Goal: Task Accomplishment & Management: Manage account settings

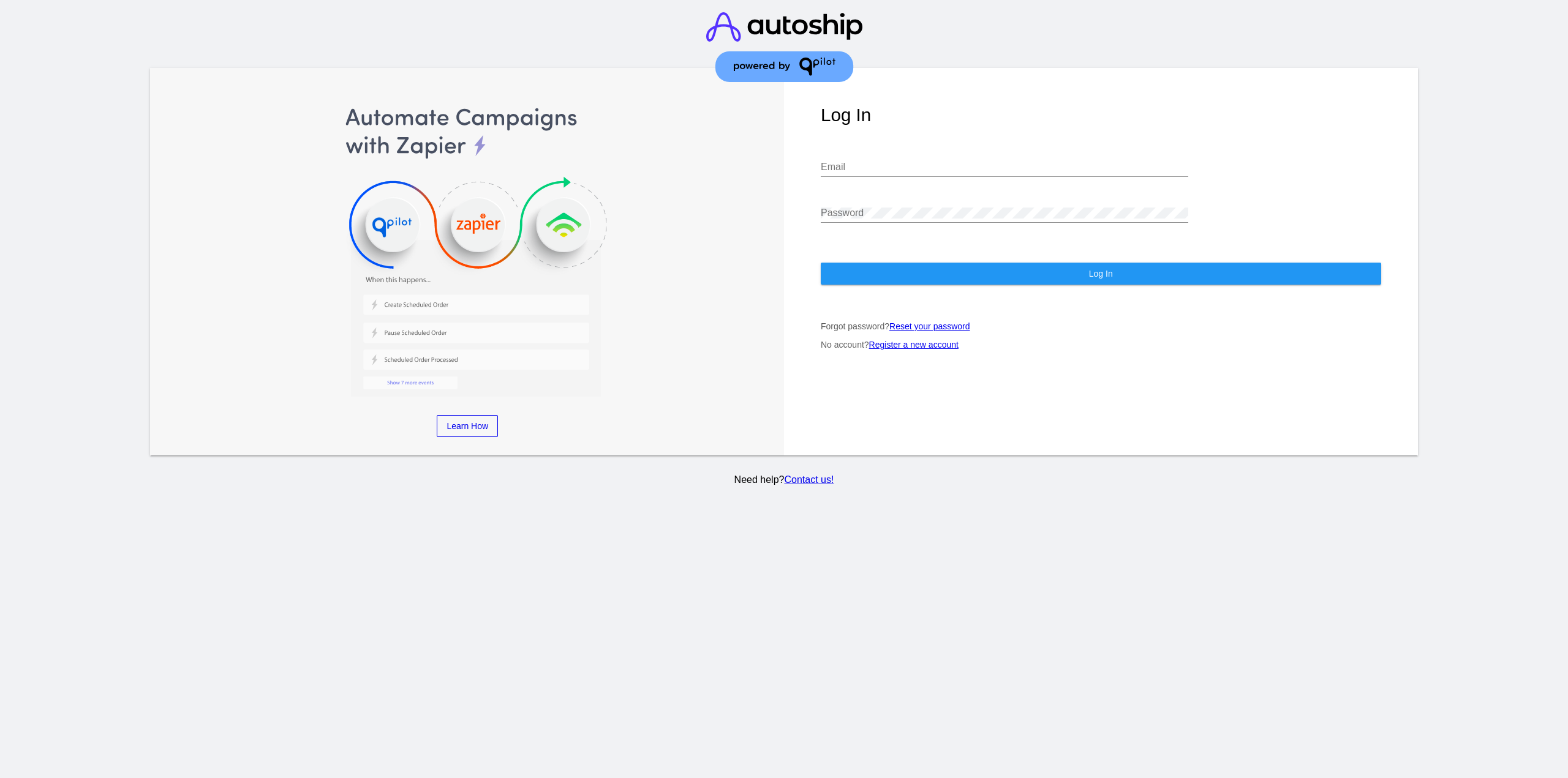
click at [876, 178] on div "Email" at bounding box center [1004, 170] width 368 height 40
click at [876, 170] on input "Email" at bounding box center [1004, 168] width 368 height 11
type input "[EMAIL_ADDRESS][DOMAIN_NAME]"
click at [921, 270] on button "Log In" at bounding box center [1100, 273] width 560 height 22
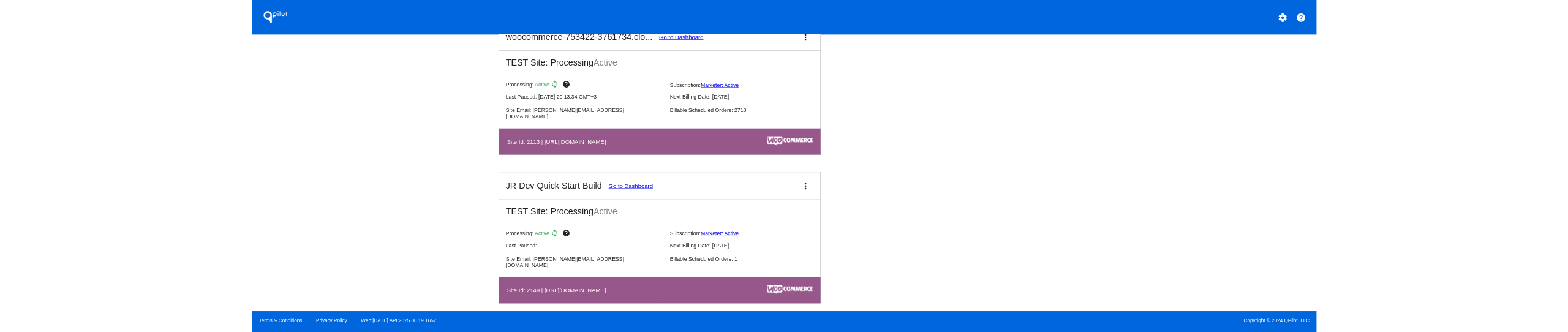
scroll to position [1349, 0]
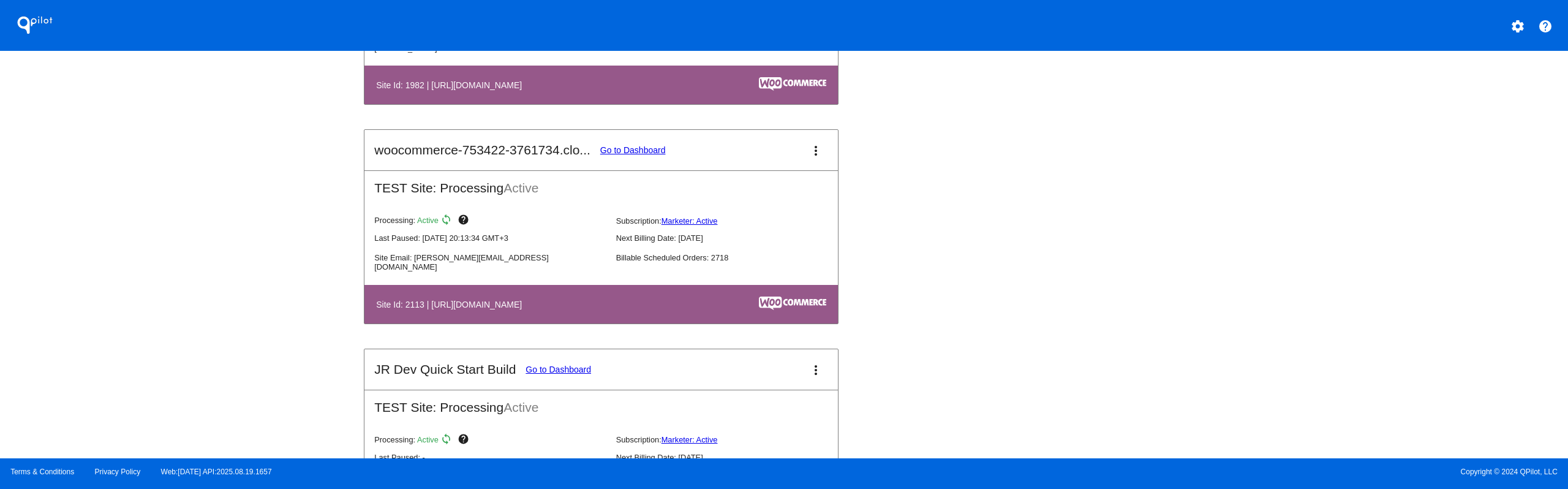
drag, startPoint x: 621, startPoint y: 155, endPoint x: 627, endPoint y: 157, distance: 6.3
click at [623, 155] on mat-card-title "woocommerce-753422-3761734.clo... Go to Dashboard" at bounding box center [519, 150] width 291 height 14
click at [625, 145] on mat-card-title "woocommerce-753422-3761734.clo... Go to Dashboard" at bounding box center [519, 150] width 291 height 14
click at [628, 146] on link "Go to Dashboard" at bounding box center [633, 150] width 66 height 10
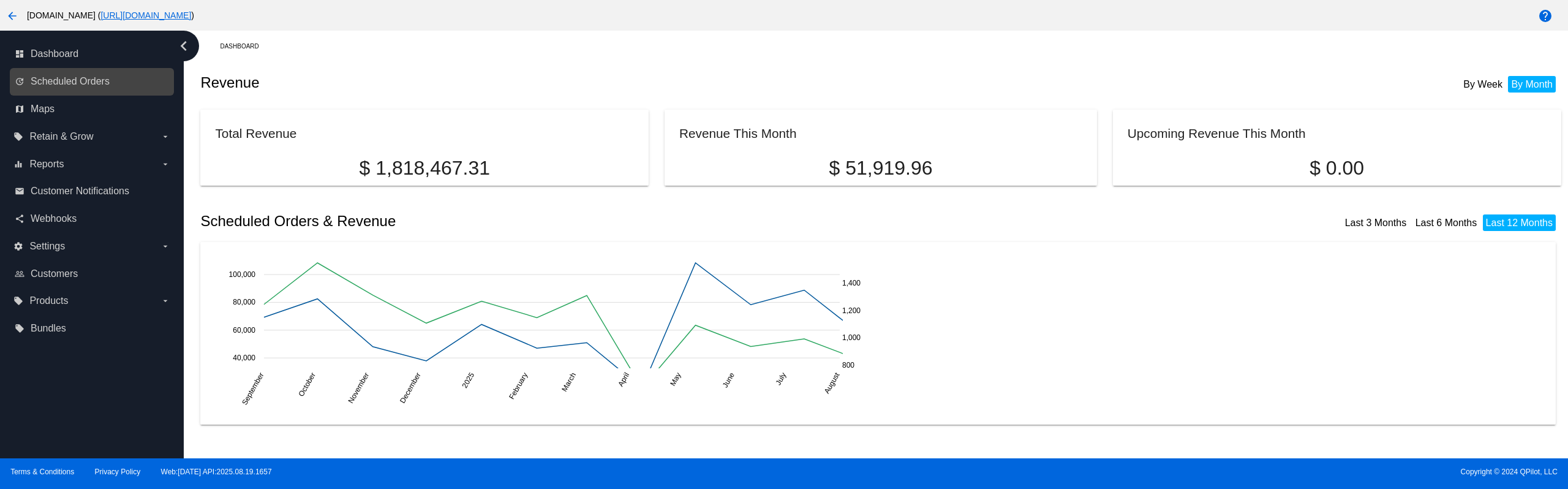
click at [113, 88] on link "update Scheduled Orders" at bounding box center [91, 81] width 155 height 20
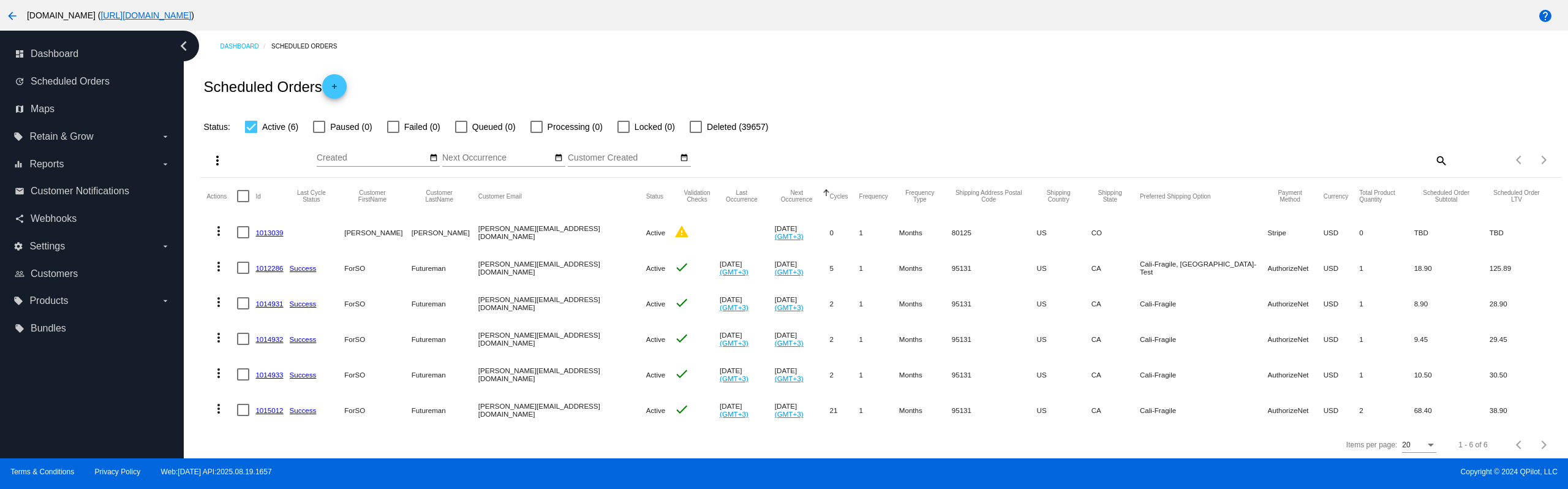
click at [239, 190] on mat-header-cell at bounding box center [246, 195] width 18 height 37
click at [248, 199] on div at bounding box center [243, 195] width 12 height 12
click at [243, 202] on input "checkbox" at bounding box center [243, 202] width 1 height 1
checkbox input "true"
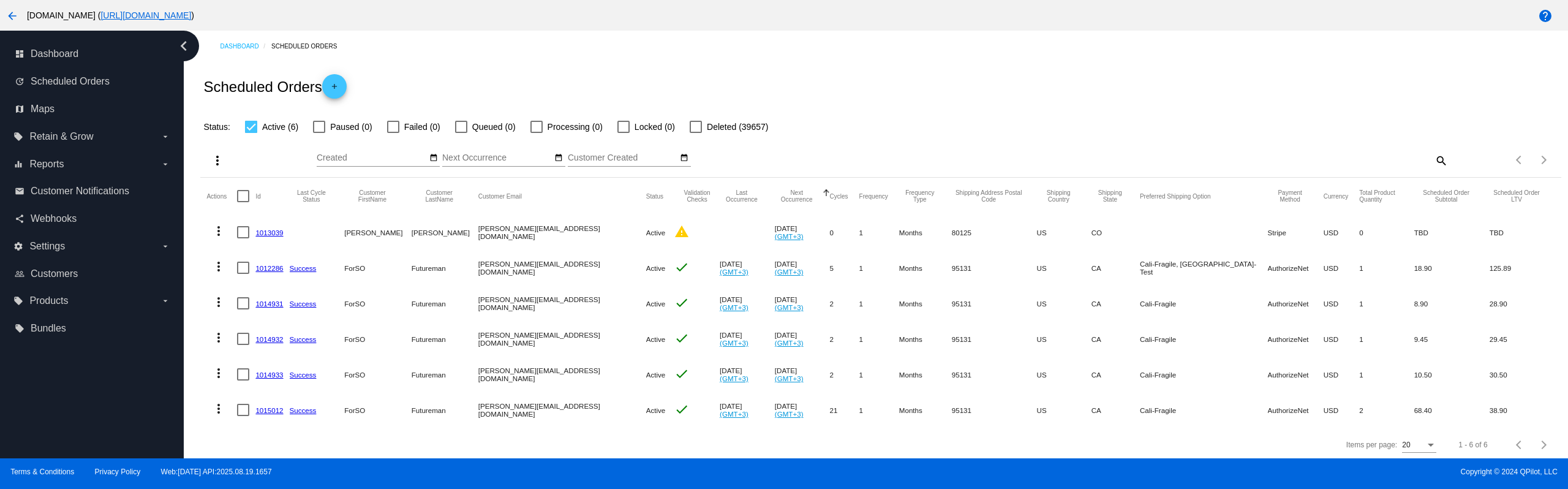
checkbox input "true"
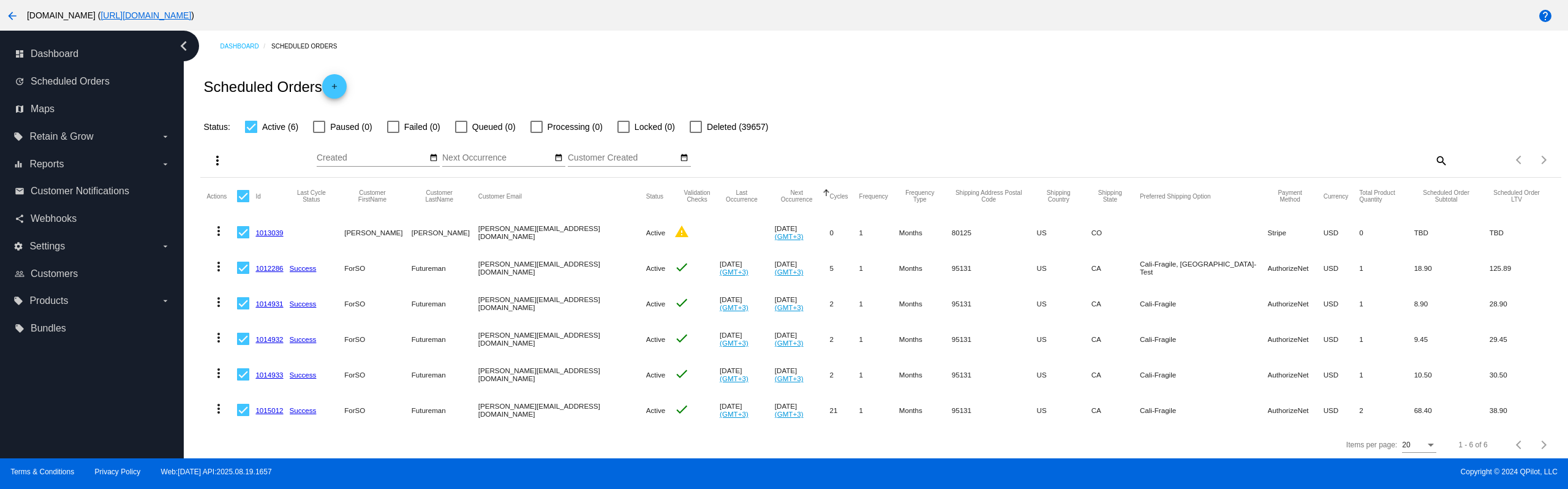
click at [213, 160] on mat-icon "more_vert" at bounding box center [216, 160] width 14 height 14
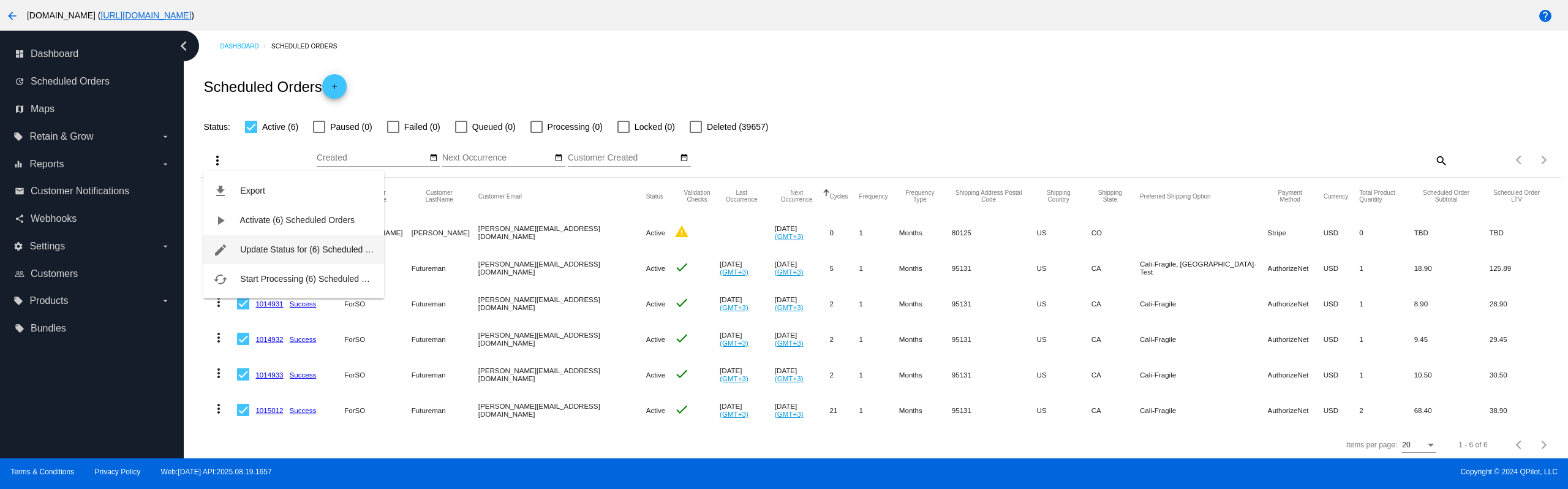
click at [305, 248] on span "Update Status for (6) Scheduled Orders" at bounding box center [315, 249] width 151 height 10
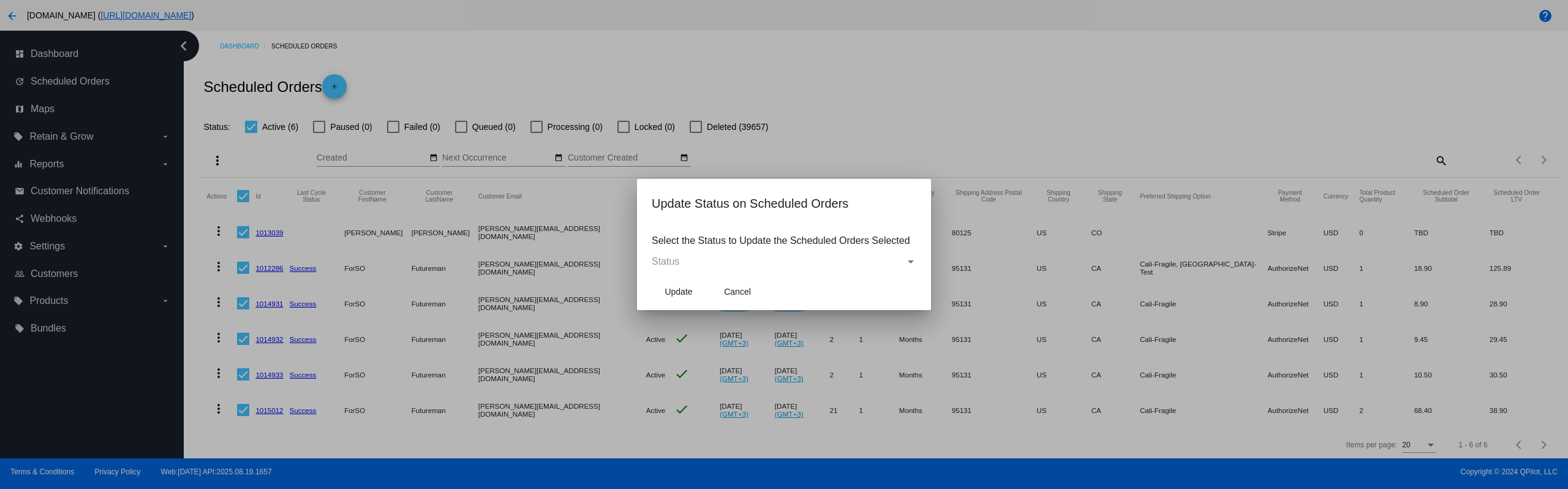
click at [732, 269] on mat-dialog-content "Select the Status to Update the Scheduled Orders Selected Status" at bounding box center [783, 250] width 294 height 48
click at [717, 261] on div "Status" at bounding box center [778, 262] width 253 height 11
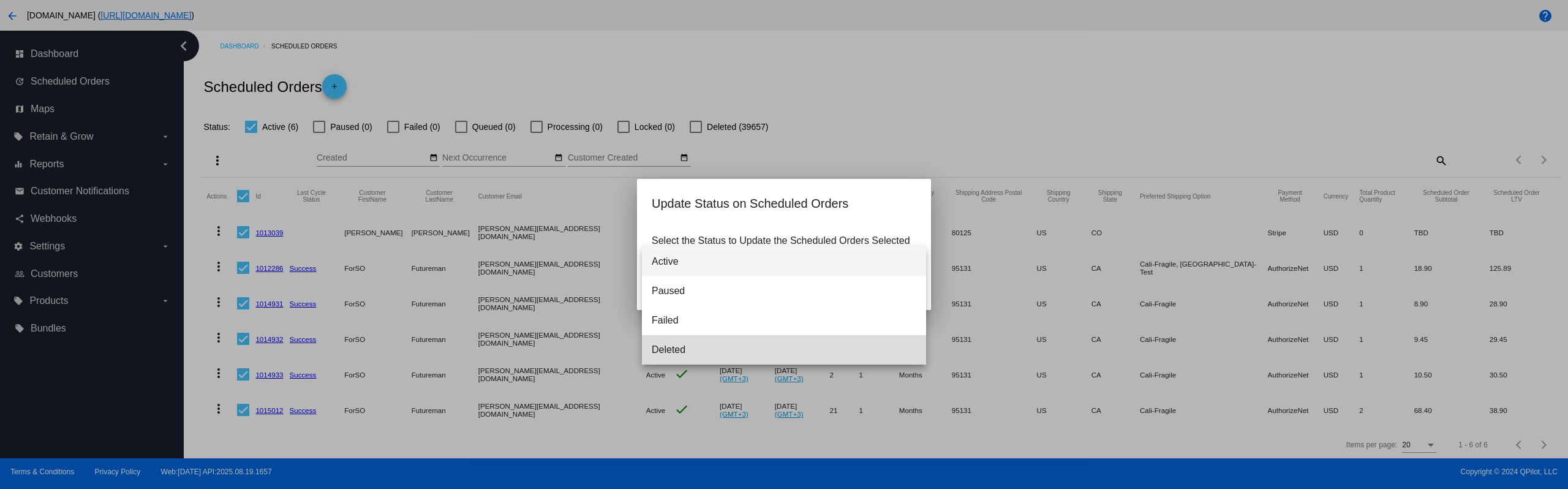
click at [694, 342] on span "Deleted" at bounding box center [784, 350] width 265 height 30
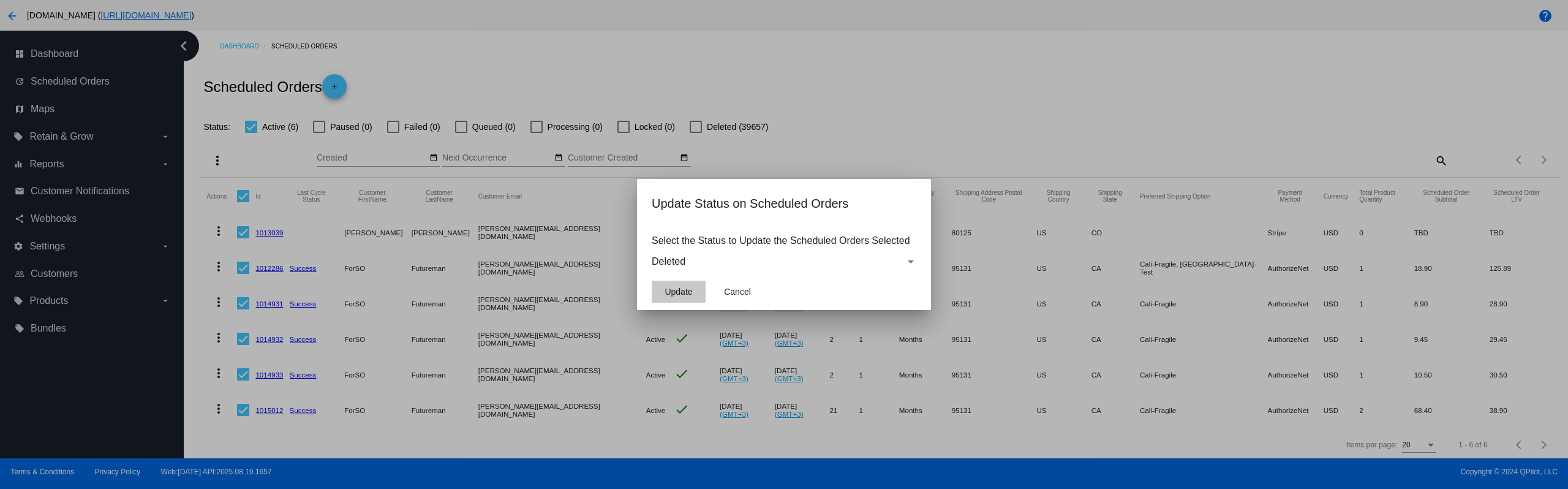
click at [673, 289] on span "Update" at bounding box center [677, 292] width 28 height 10
click at [679, 294] on span "OK" at bounding box center [678, 289] width 12 height 10
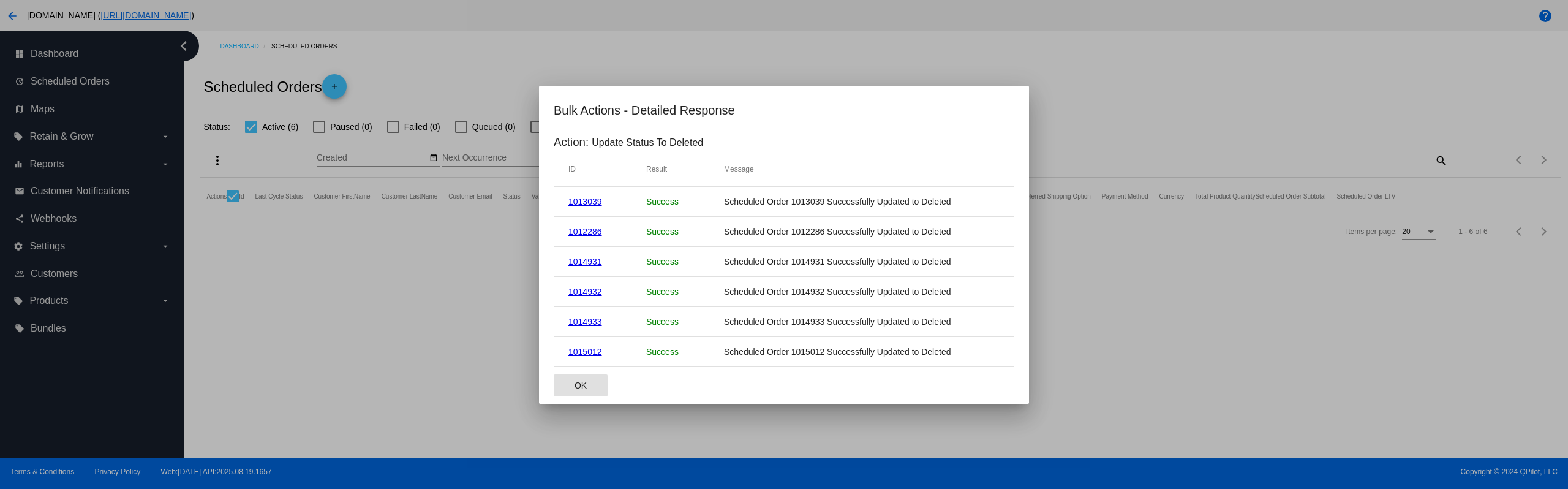
click at [566, 388] on button "OK" at bounding box center [580, 385] width 54 height 22
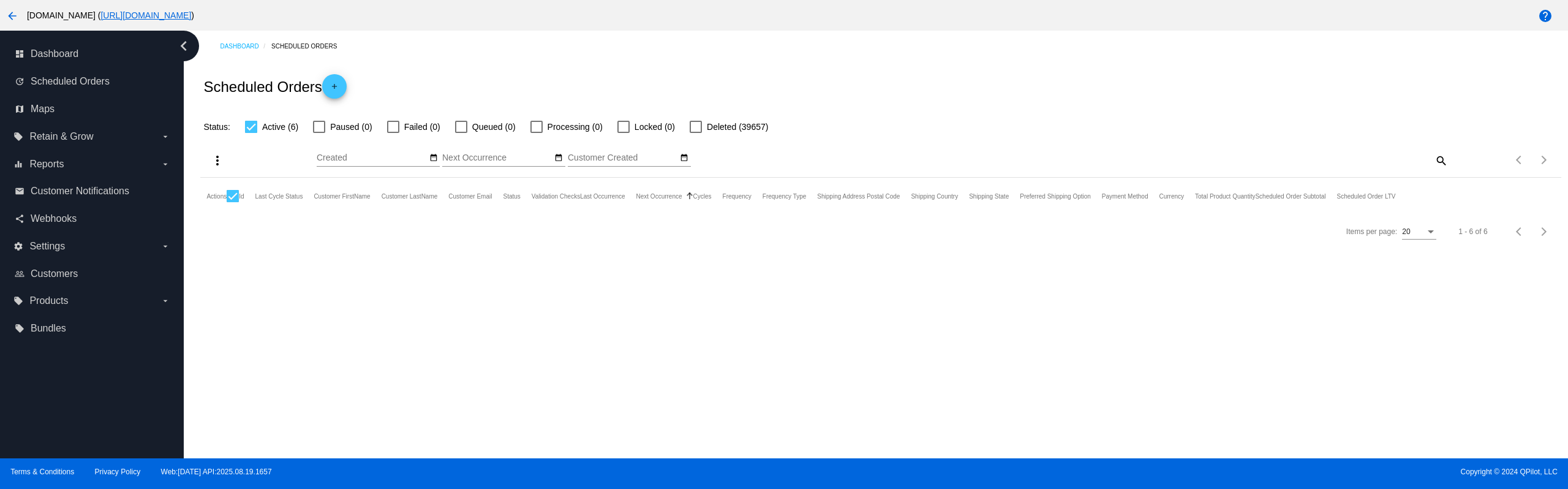
drag, startPoint x: 261, startPoint y: 124, endPoint x: 257, endPoint y: 132, distance: 8.9
click at [261, 124] on label "Active (6)" at bounding box center [271, 126] width 53 height 14
click at [251, 132] on input "Active (6)" at bounding box center [251, 132] width 1 height 1
checkbox input "false"
click at [229, 189] on mat-header-cell at bounding box center [232, 195] width 12 height 37
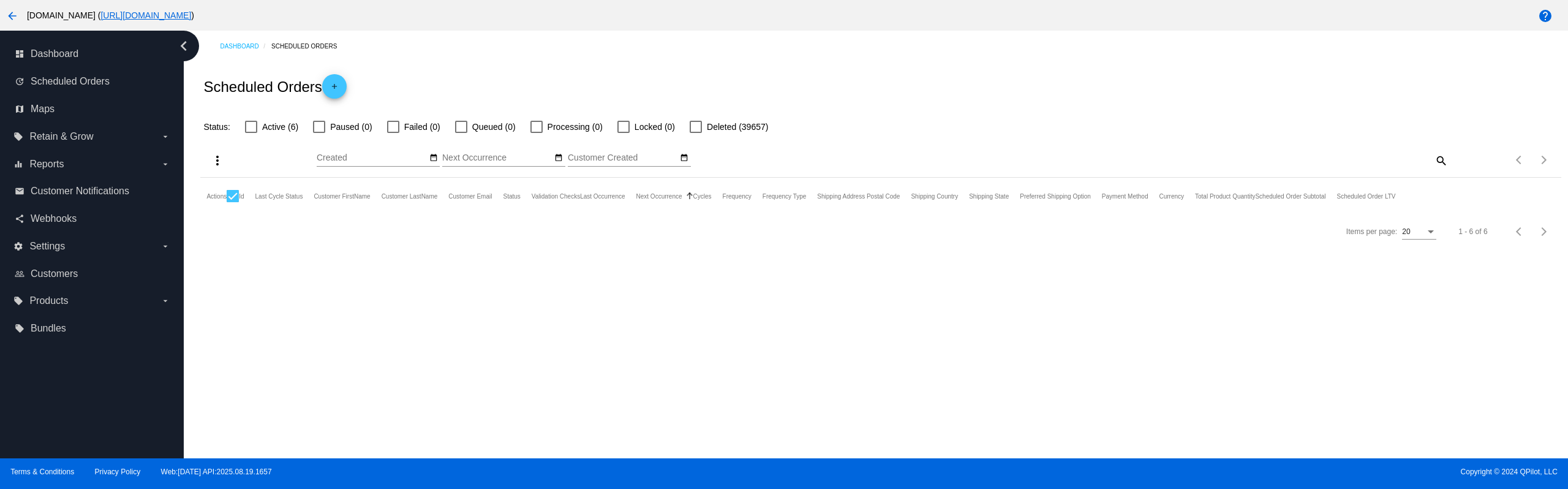
click at [234, 195] on div at bounding box center [232, 195] width 12 height 12
click at [232, 202] on input "checkbox" at bounding box center [232, 202] width 1 height 1
checkbox input "false"
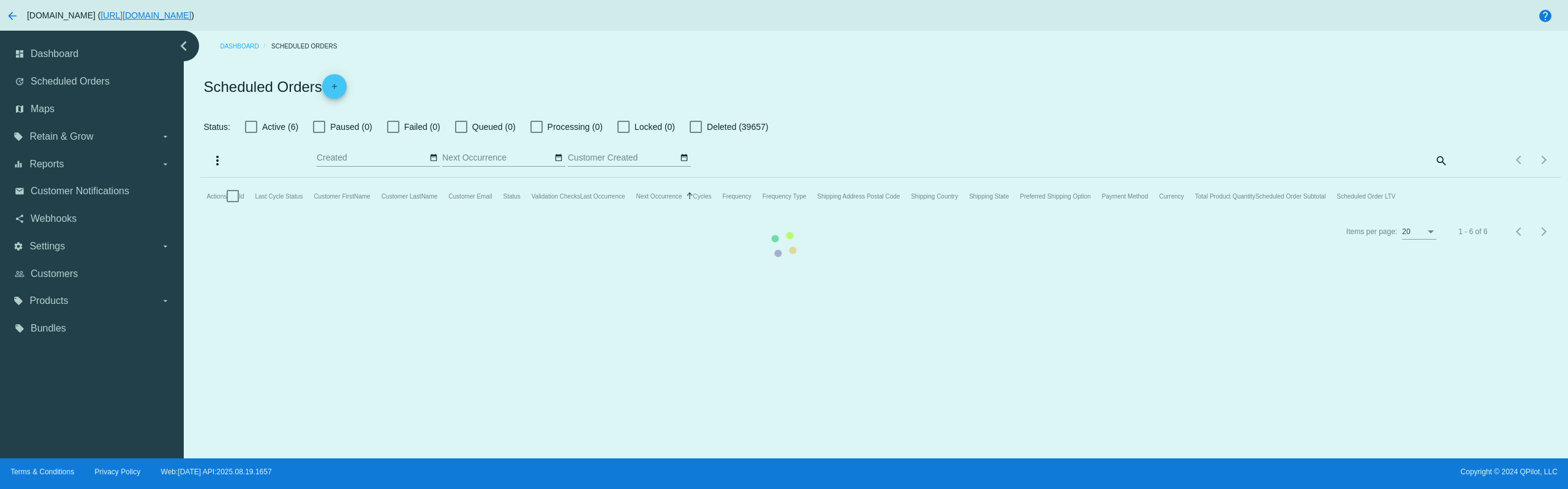
click at [280, 275] on div "Dashboard Scheduled Orders Scheduled Orders add Status: Active (6) Paused (0) F…" at bounding box center [875, 244] width 1384 height 428
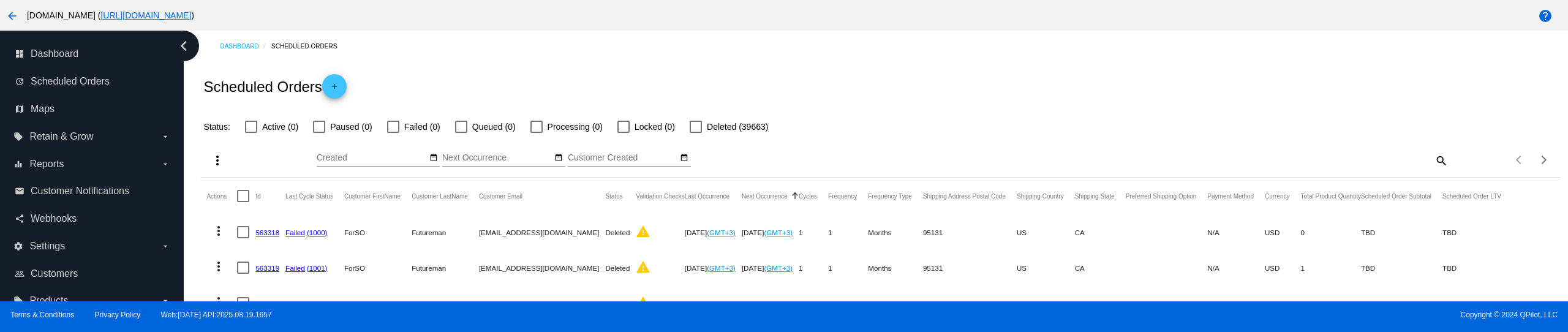
click at [252, 124] on div at bounding box center [251, 127] width 12 height 12
click at [251, 133] on input "Active (0)" at bounding box center [251, 133] width 1 height 1
checkbox input "true"
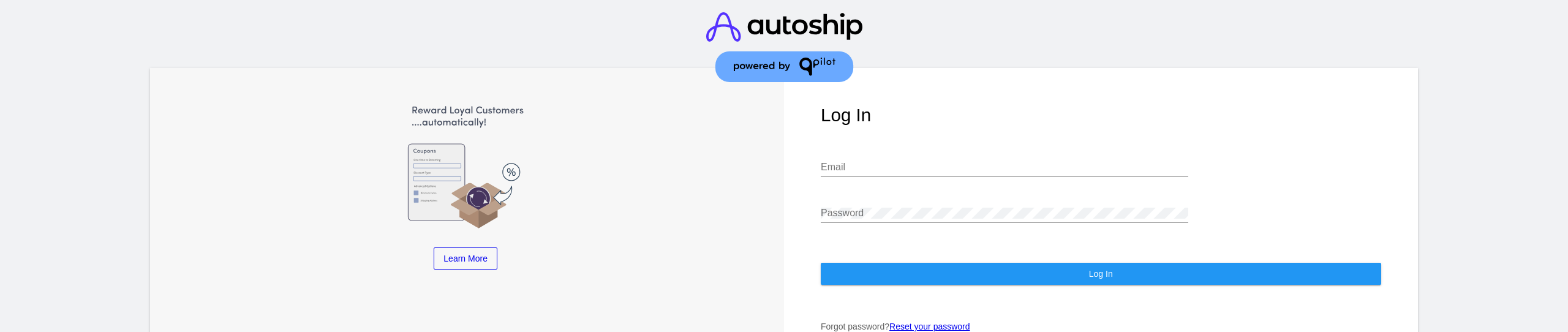
click at [868, 165] on input "Email" at bounding box center [1004, 168] width 368 height 11
type input "marketer@patternsinthecloud.com"
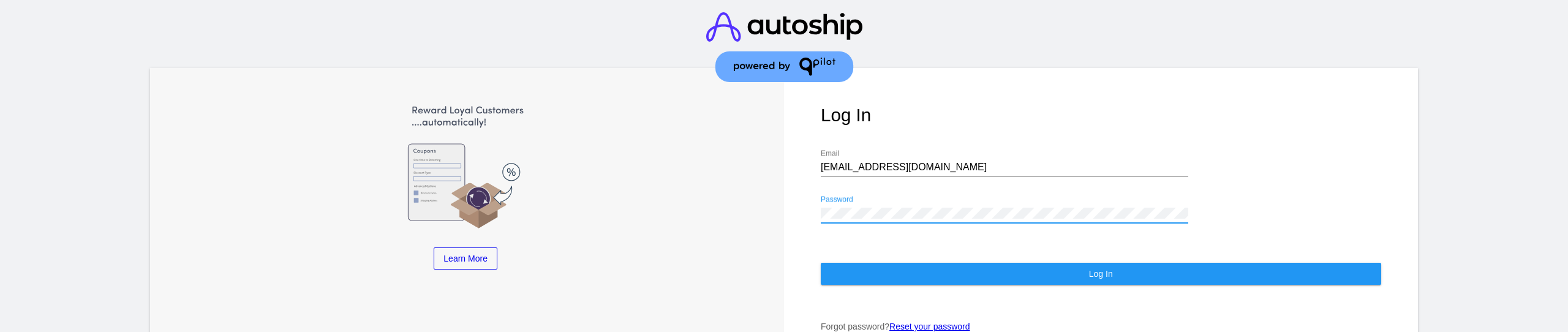
click at [871, 273] on button "Log In" at bounding box center [1100, 274] width 560 height 22
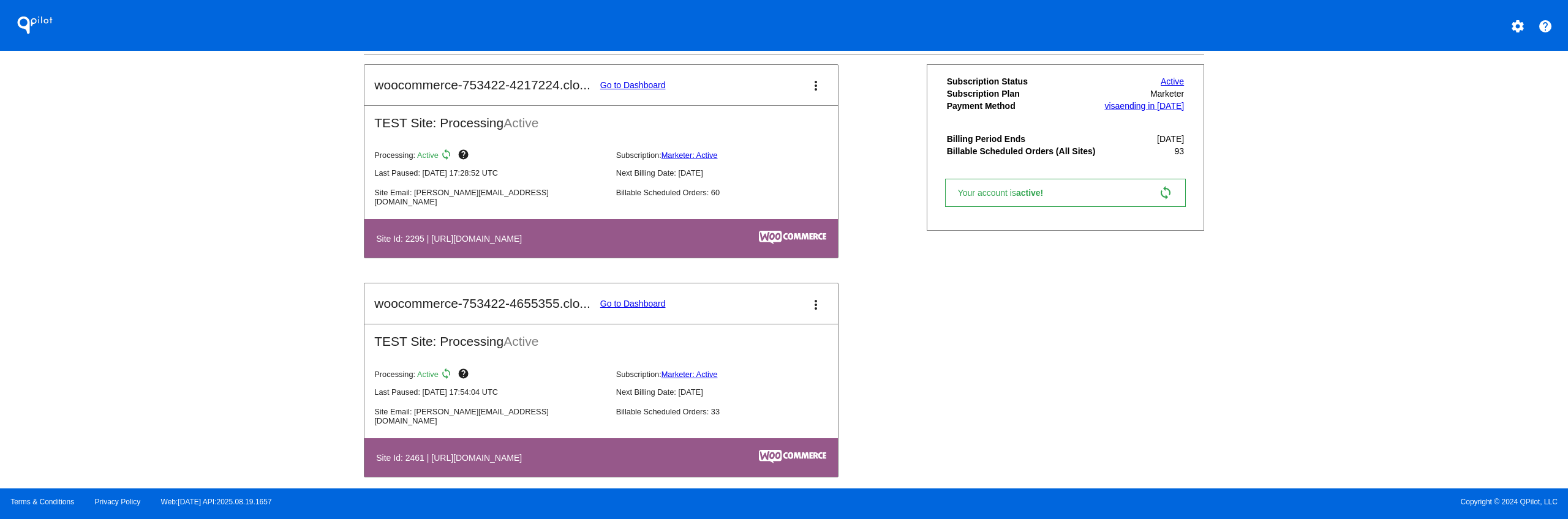
scroll to position [269, 0]
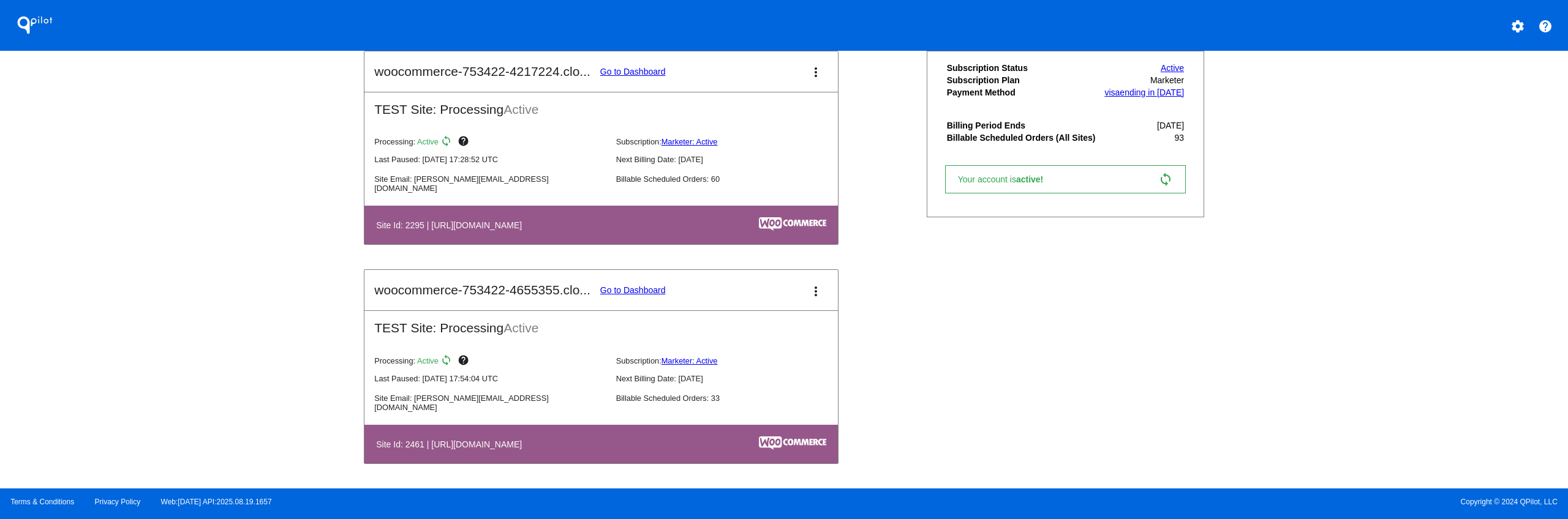
click at [649, 290] on link "Go to Dashboard" at bounding box center [633, 290] width 66 height 10
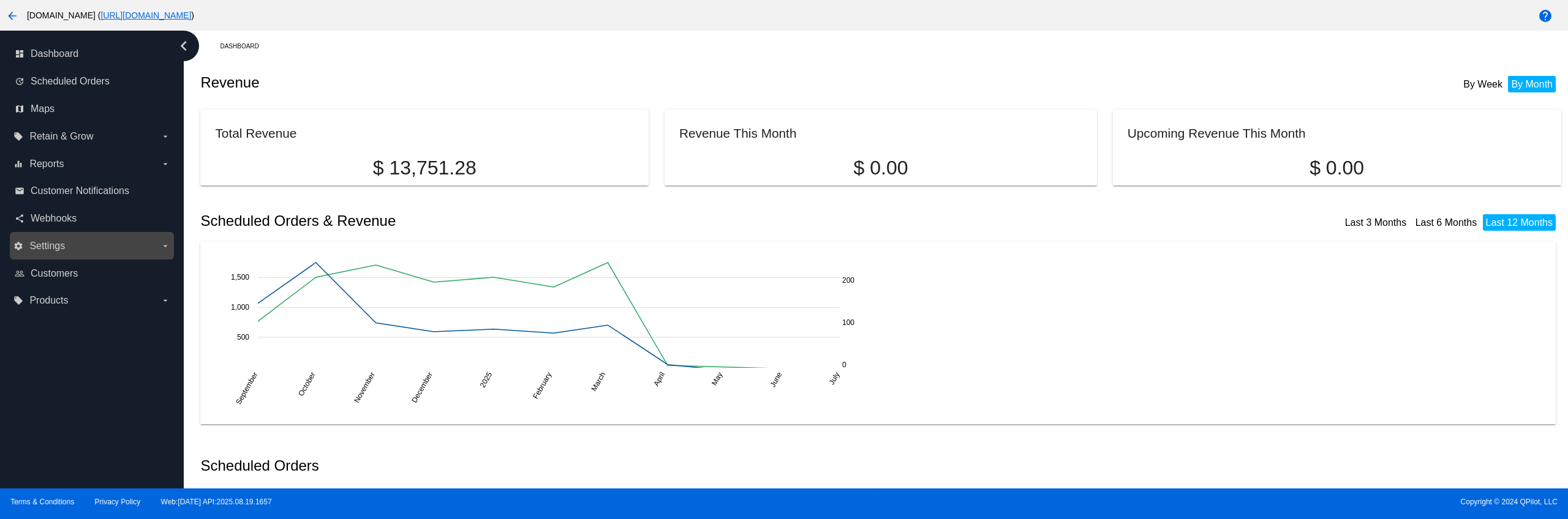
click at [76, 241] on label "settings Settings arrow_drop_down" at bounding box center [91, 246] width 156 height 20
click at [0, 0] on input "settings Settings arrow_drop_down" at bounding box center [0, 0] width 0 height 0
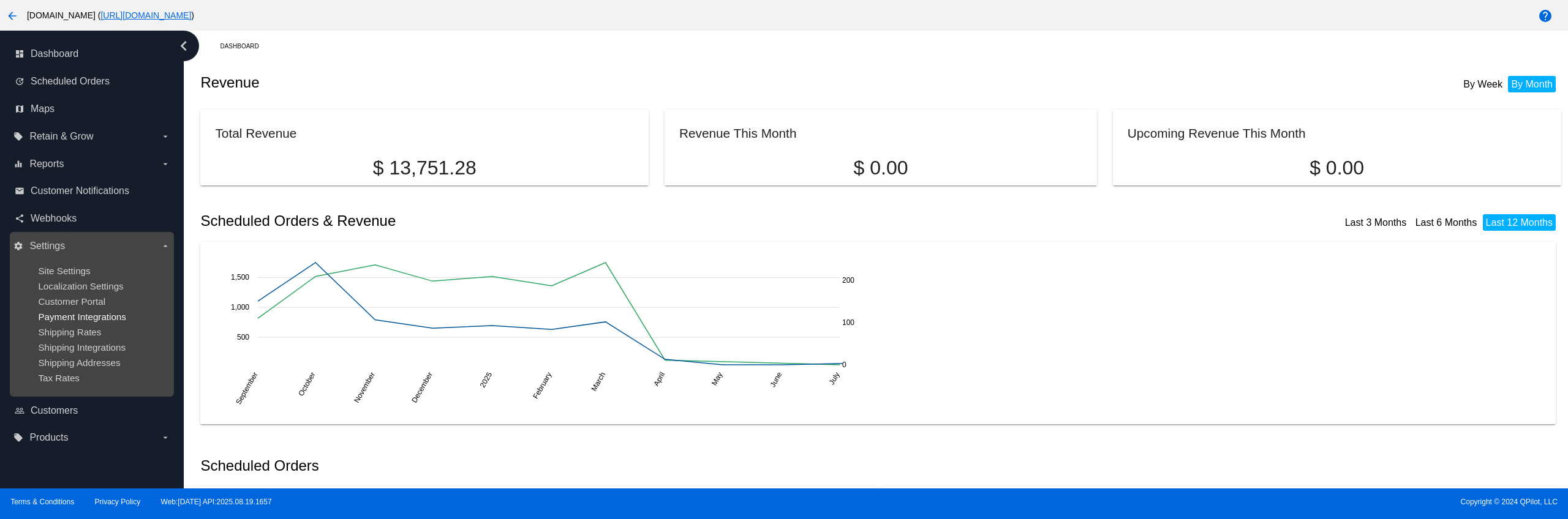
click at [93, 313] on span "Payment Integrations" at bounding box center [82, 316] width 89 height 10
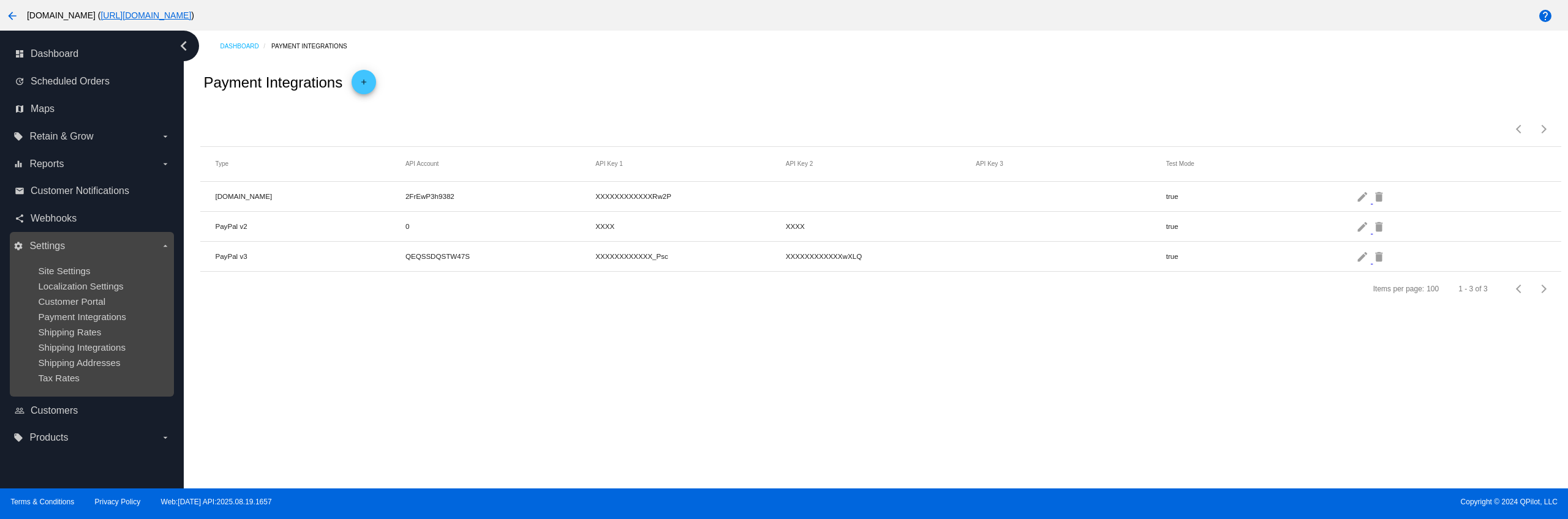
click at [114, 239] on label "settings Settings arrow_drop_down" at bounding box center [91, 246] width 156 height 20
click at [0, 0] on input "settings Settings arrow_drop_down" at bounding box center [0, 0] width 0 height 0
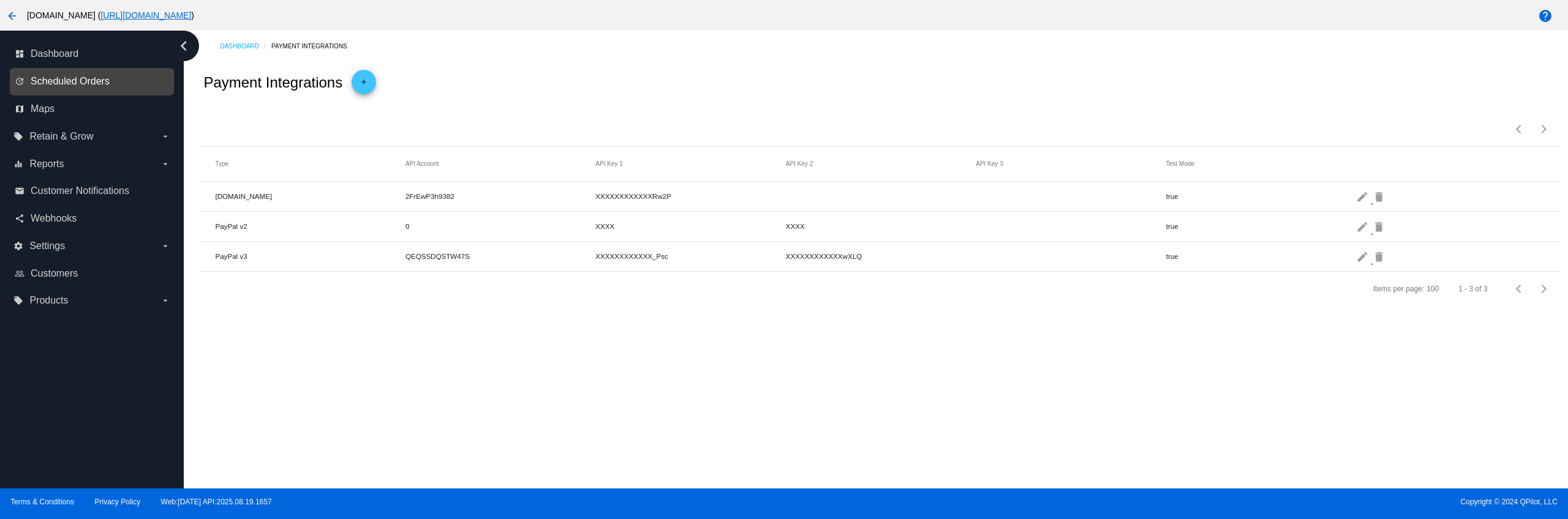
click at [108, 80] on span "Scheduled Orders" at bounding box center [70, 82] width 79 height 11
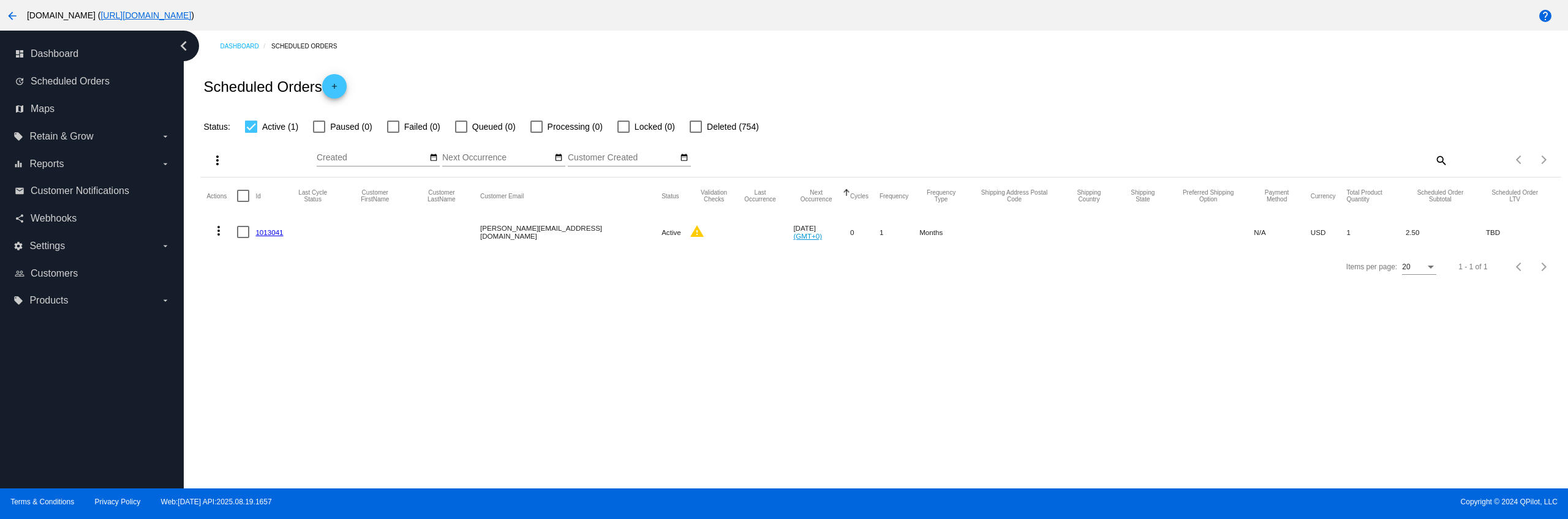
click at [213, 226] on mat-icon "more_vert" at bounding box center [218, 230] width 14 height 14
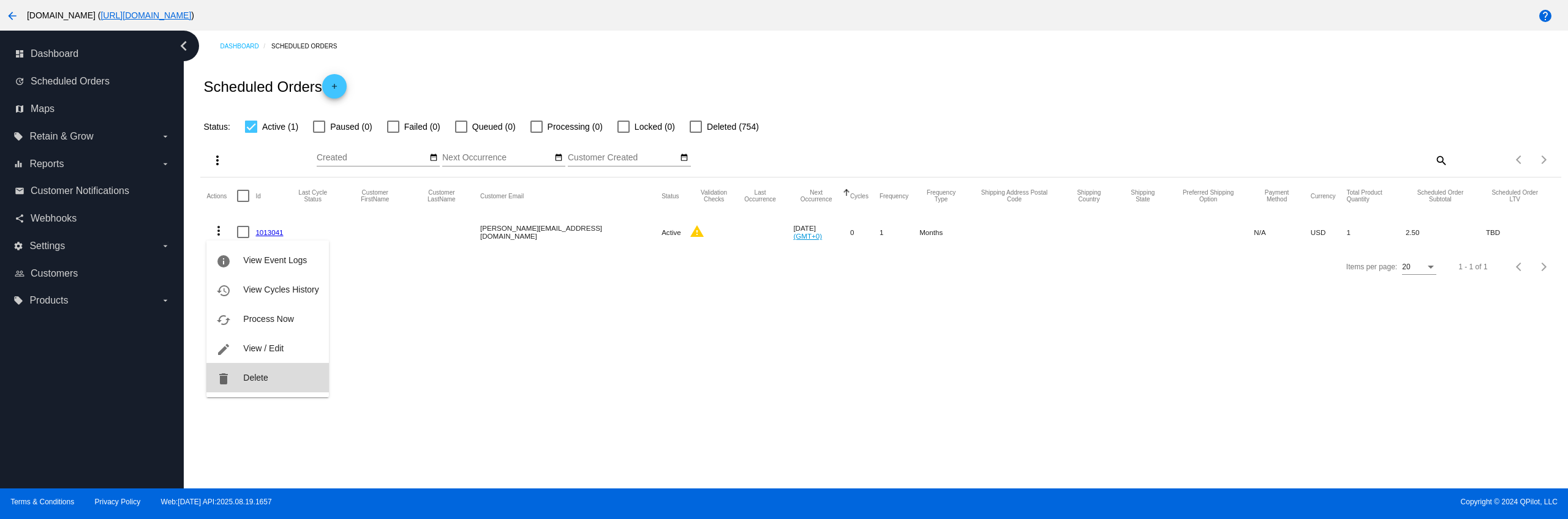
click at [263, 331] on span "Delete" at bounding box center [255, 377] width 25 height 10
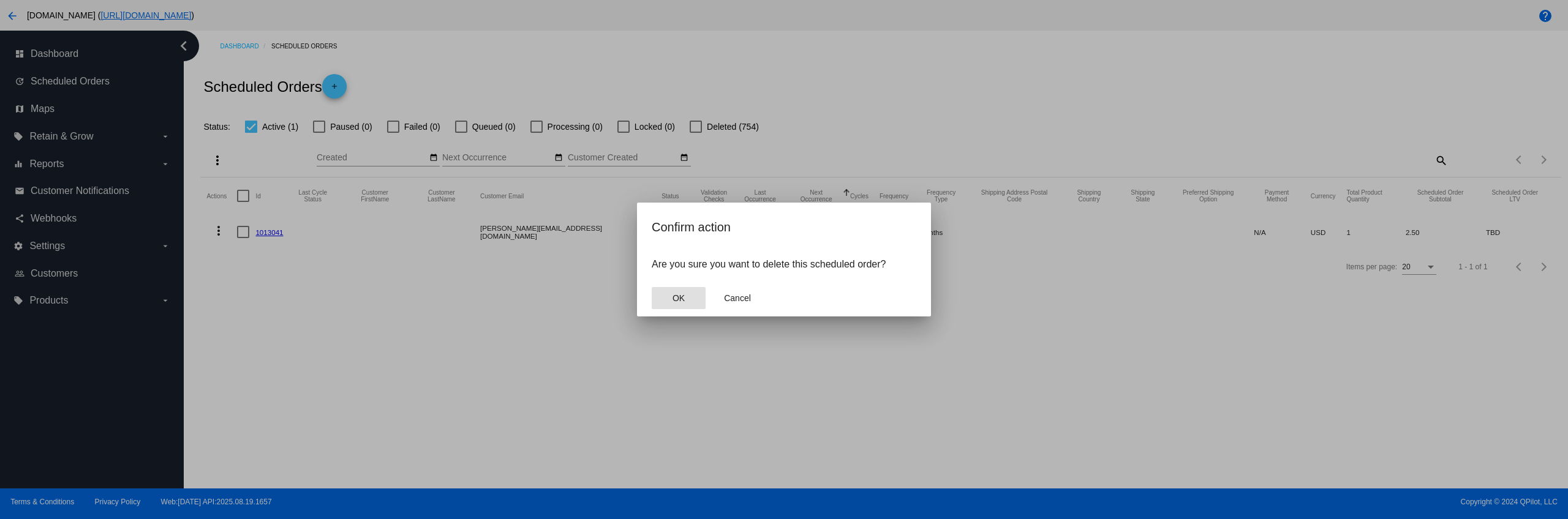
drag, startPoint x: 681, startPoint y: 298, endPoint x: 676, endPoint y: 304, distance: 7.8
click at [681, 297] on span "OK" at bounding box center [678, 298] width 12 height 10
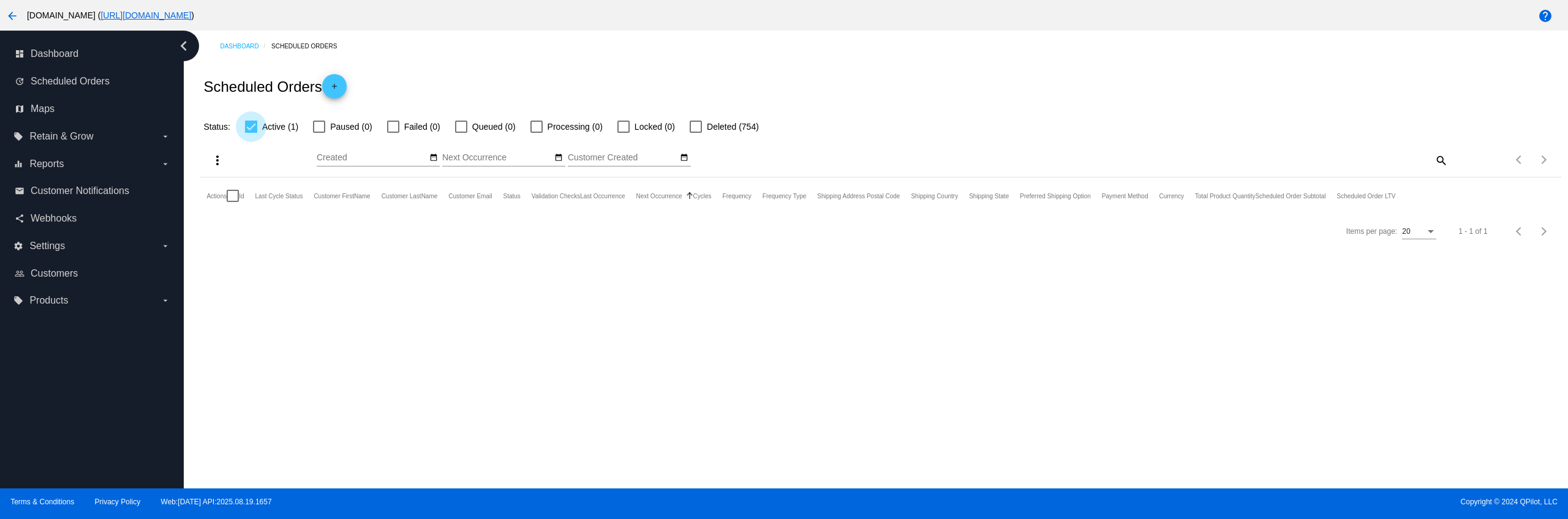
click at [251, 121] on div at bounding box center [251, 127] width 12 height 12
click at [251, 132] on input "Active (1)" at bounding box center [251, 132] width 1 height 1
click at [251, 121] on div at bounding box center [251, 127] width 12 height 12
click at [251, 132] on input "Active (1)" at bounding box center [251, 132] width 1 height 1
checkbox input "true"
